Goal: Task Accomplishment & Management: Complete application form

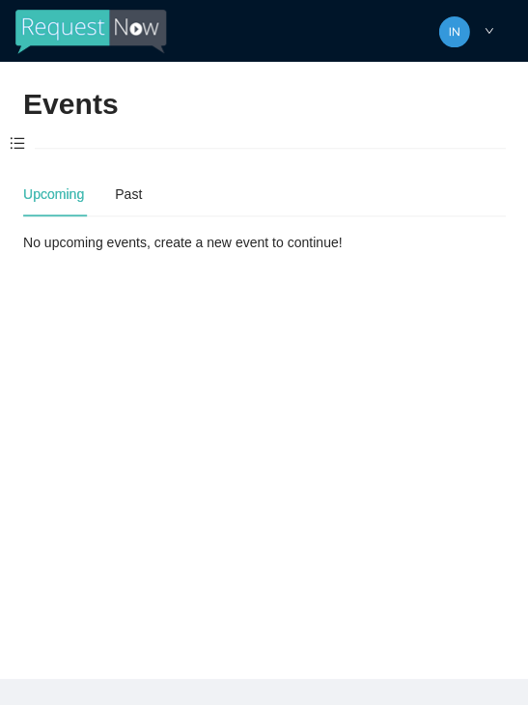
click at [20, 158] on span at bounding box center [17, 144] width 35 height 41
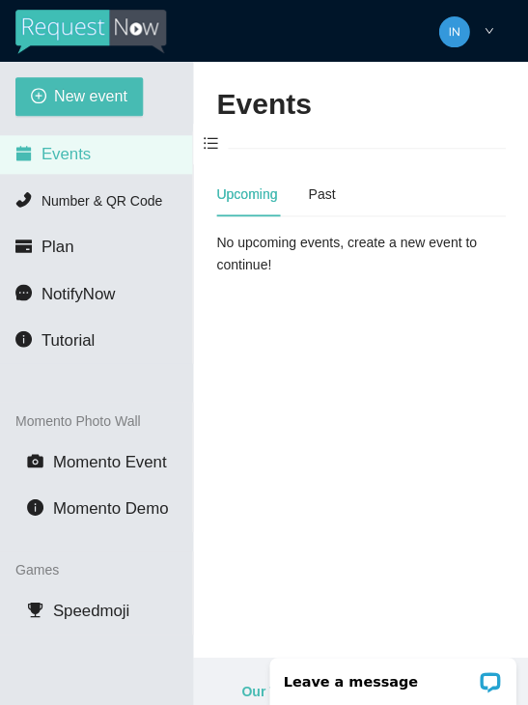
click at [68, 98] on span "New event" at bounding box center [90, 96] width 73 height 24
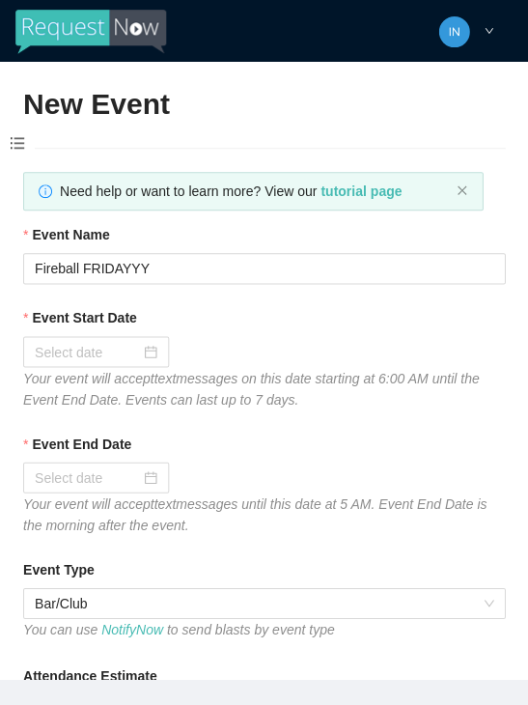
type textarea "Thanks for coming to Guitars and Cadillacs! Follow us on FB & IG @guitarsandcad…"
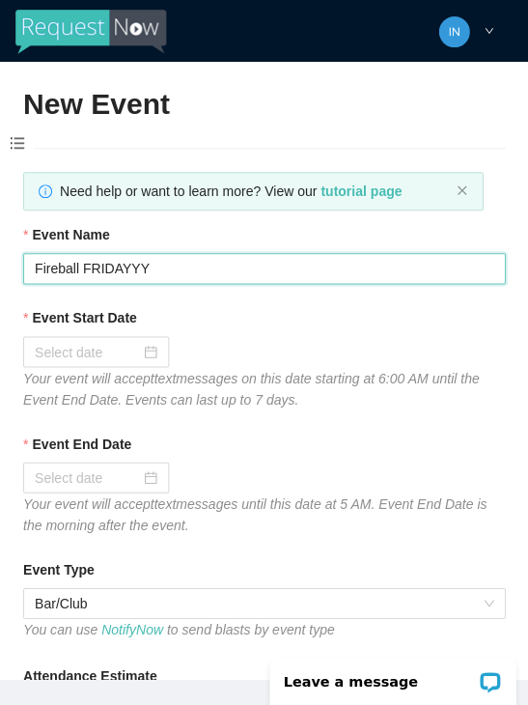
click at [193, 257] on input "Fireball FRIDAYYY" at bounding box center [264, 268] width 482 height 31
type input "F"
type input "Saturdayyy"
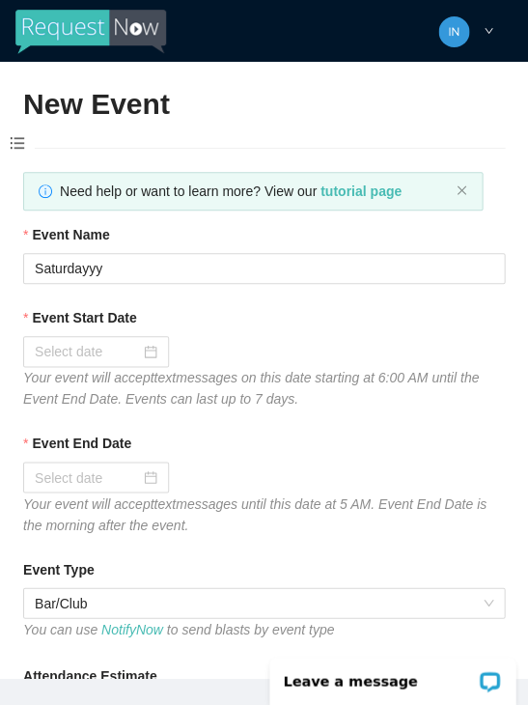
click at [134, 350] on input "Event Start Date" at bounding box center [87, 351] width 105 height 21
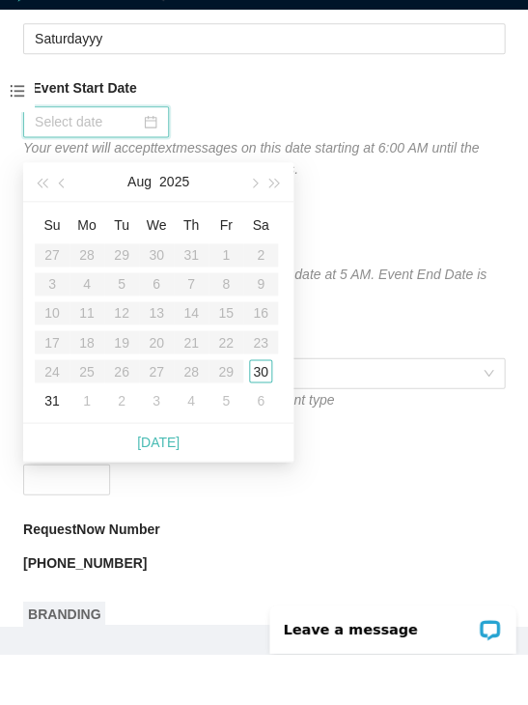
scroll to position [179, 0]
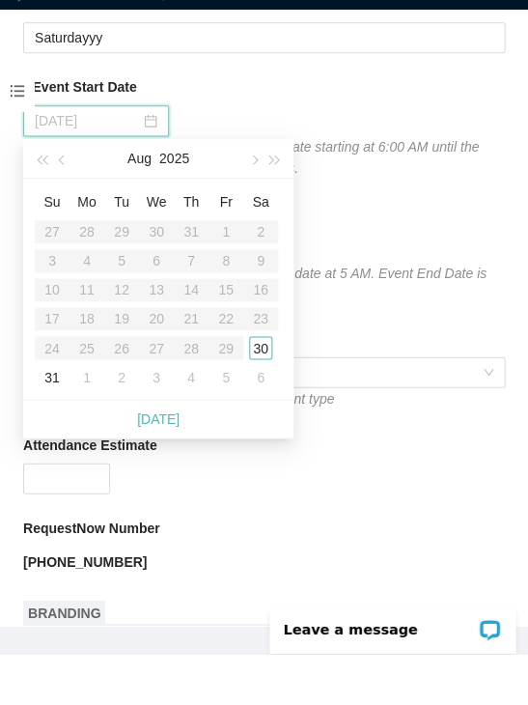
click at [262, 417] on div "6" at bounding box center [260, 428] width 23 height 23
type input "[DATE]"
type textarea "Thanks for coming to Guitars and Cadillacs! Follow us on FB & IG @guitarsandcad…"
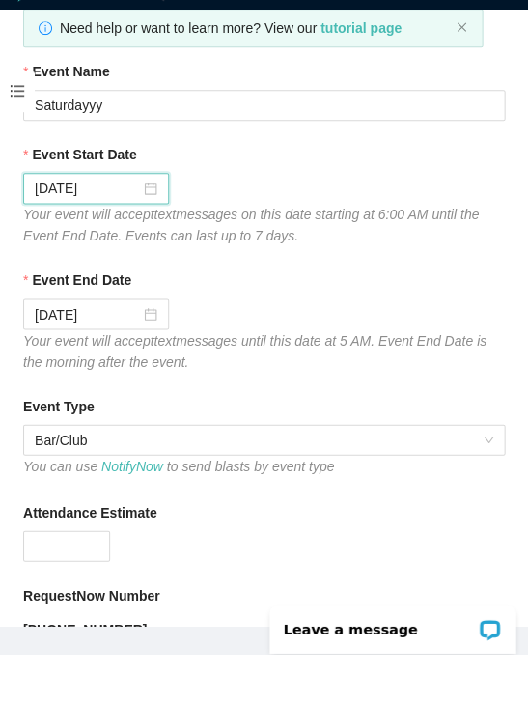
scroll to position [109, 0]
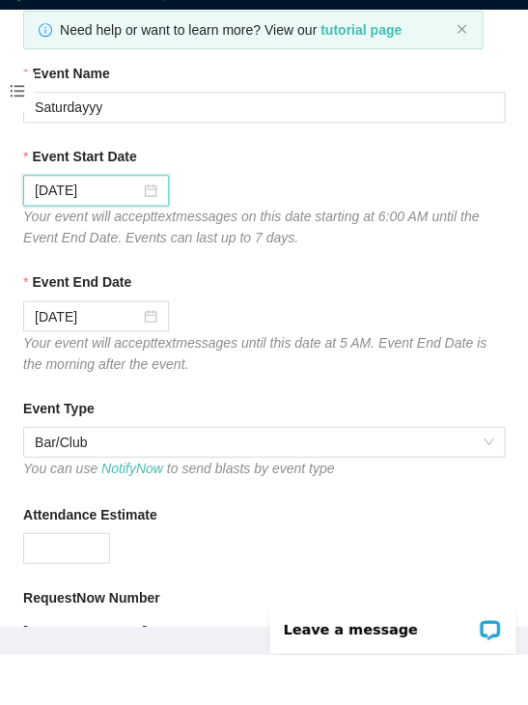
type textarea "Thanks for coming to Guitars and Cadillacs! Follow us on FB & IG @guitarsandcad…"
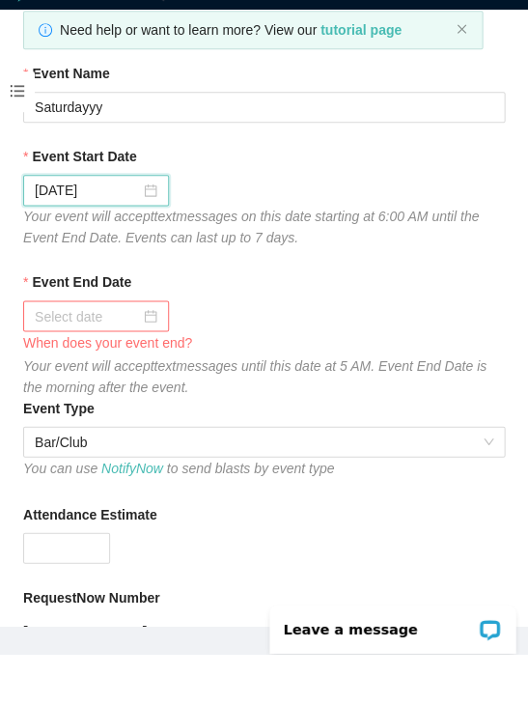
click at [152, 357] on div at bounding box center [96, 367] width 123 height 21
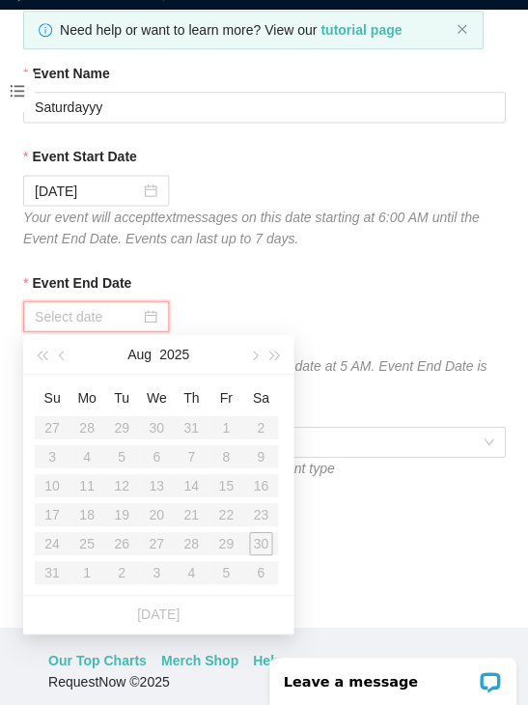
type textarea "Thanks for coming to Guitars and Cadillacs! Follow us on FB & IG @guitarsandcad…"
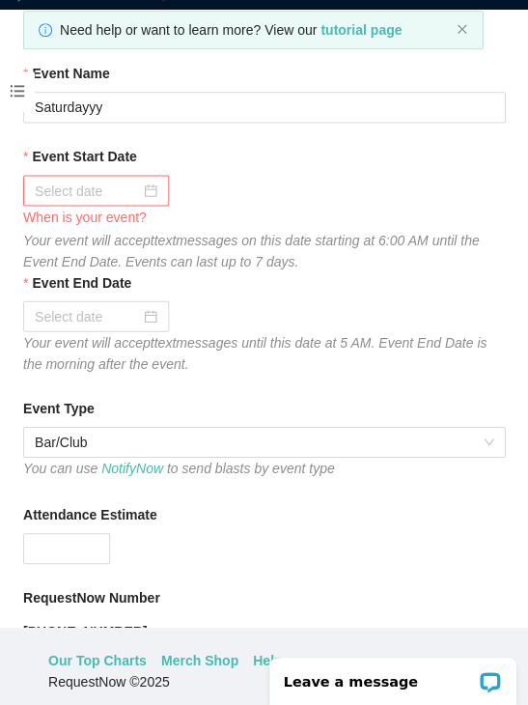
click at [142, 180] on div at bounding box center [96, 190] width 123 height 21
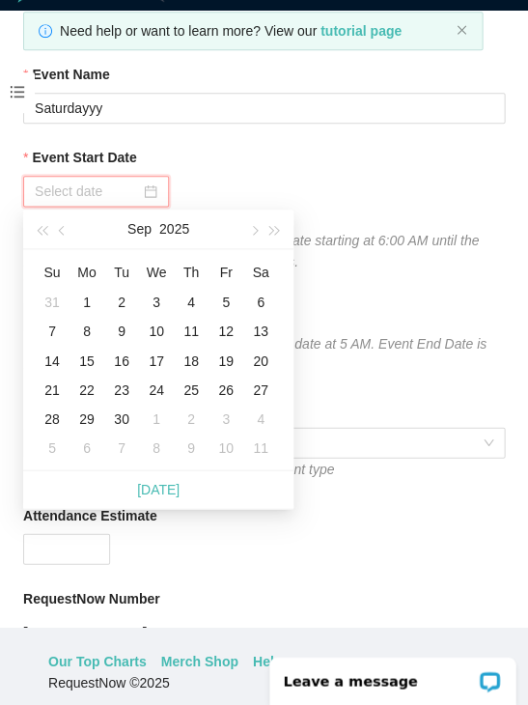
click at [67, 227] on button "button" at bounding box center [62, 229] width 21 height 39
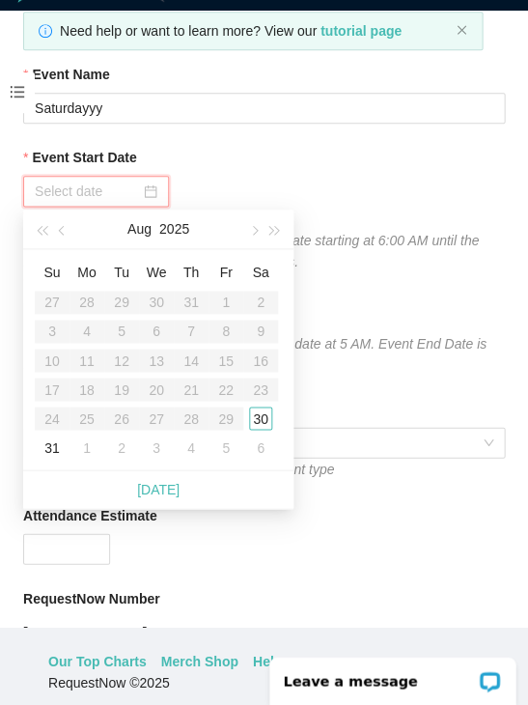
type input "[DATE]"
click at [257, 418] on div "30" at bounding box center [260, 418] width 23 height 23
type textarea "Thanks for coming to Guitars and Cadillacs! Follow us on FB & IG @guitarsandcad…"
type input "[DATE]"
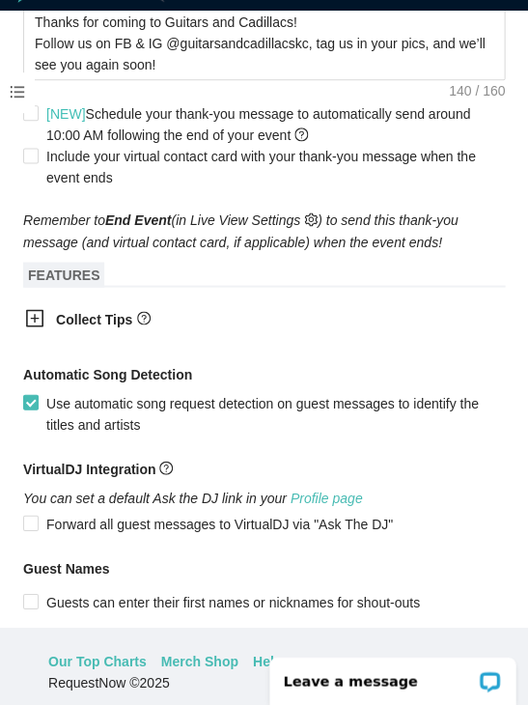
scroll to position [962, 0]
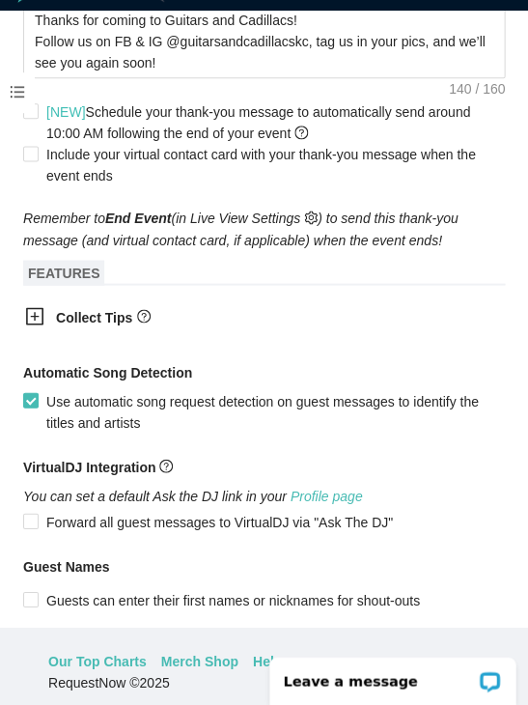
click at [40, 315] on icon "plus-square" at bounding box center [34, 315] width 19 height 19
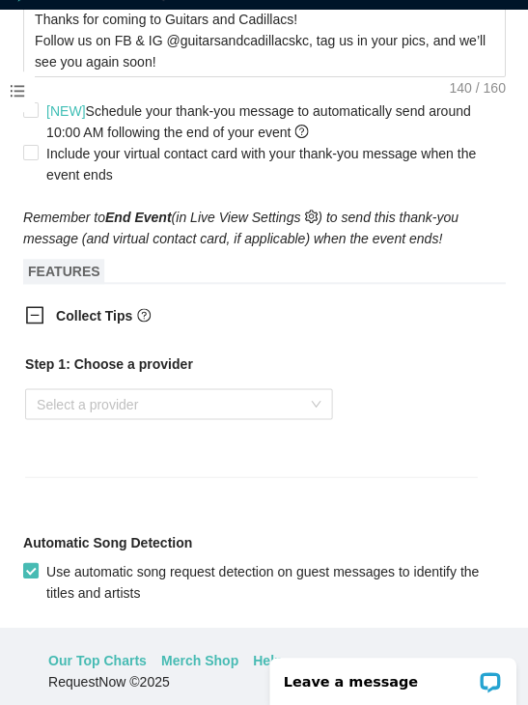
click at [113, 413] on input "search" at bounding box center [172, 403] width 271 height 29
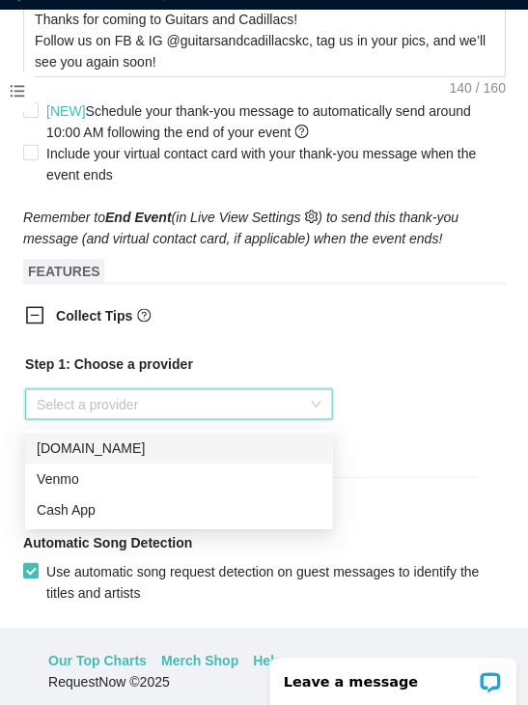
click at [126, 471] on div "Venmo" at bounding box center [179, 478] width 284 height 21
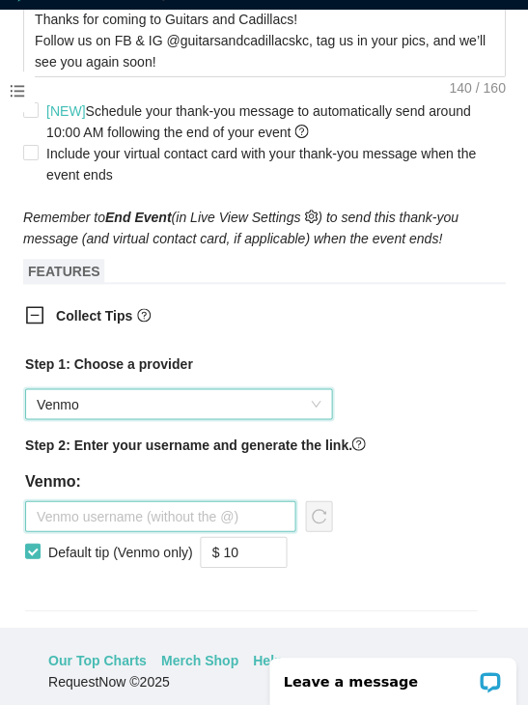
click at [133, 529] on input "text" at bounding box center [160, 515] width 271 height 31
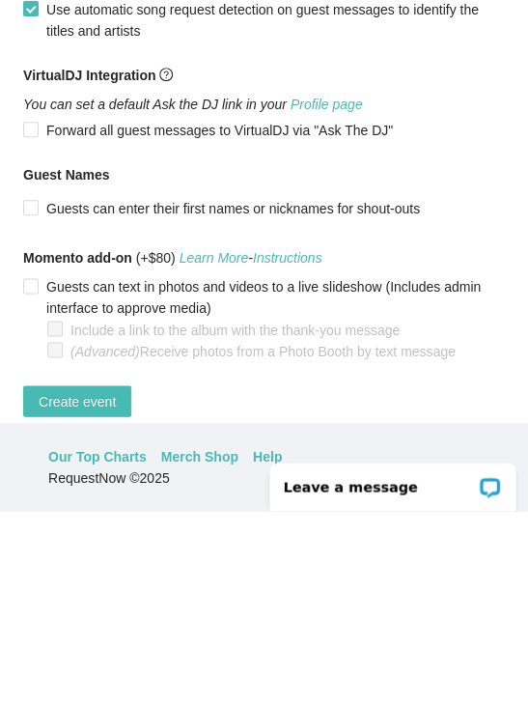
scroll to position [1452, 0]
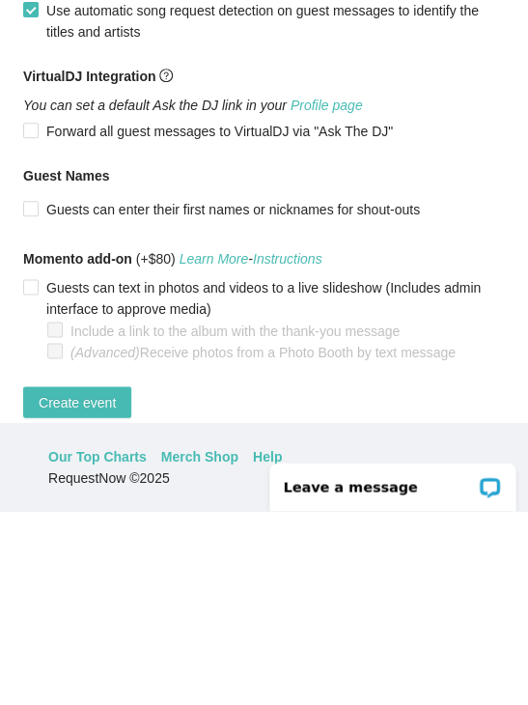
type input "Jaala-nowlin"
click at [103, 585] on span "Create event" at bounding box center [77, 595] width 77 height 21
type textarea "Thanks for coming to Guitars and Cadillacs! Follow us on FB & IG @guitarsandcad…"
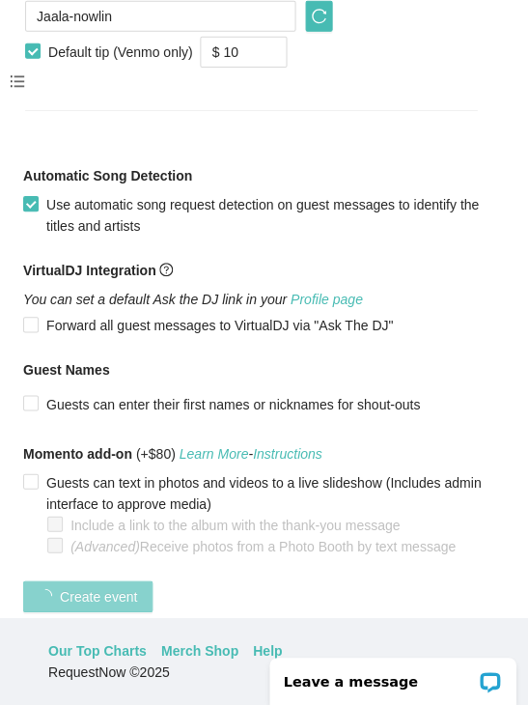
scroll to position [477, 0]
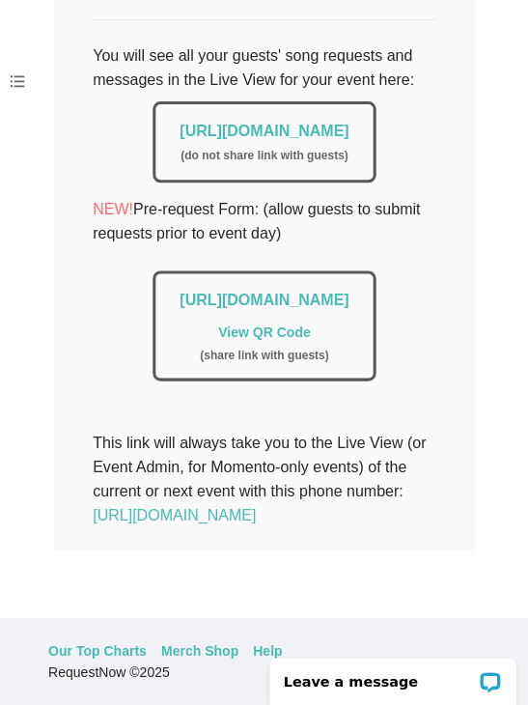
click at [180, 123] on link "[URL][DOMAIN_NAME]" at bounding box center [264, 131] width 169 height 16
